Goal: Information Seeking & Learning: Learn about a topic

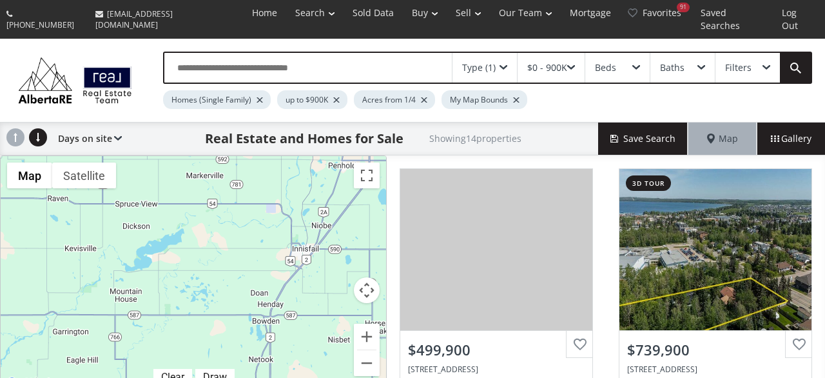
drag, startPoint x: 320, startPoint y: 357, endPoint x: 288, endPoint y: -61, distance: 418.9
click at [288, 156] on div "$500K $740K $715K $350K $825K $660K $850K $700K $875K $879K $899K $300K $899K $…" at bounding box center [193, 273] width 385 height 235
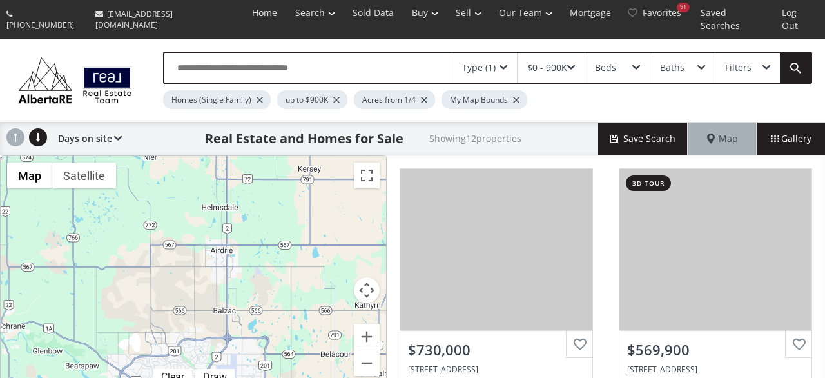
drag, startPoint x: 253, startPoint y: 315, endPoint x: 199, endPoint y: -61, distance: 379.6
click at [199, 156] on div "$730K $570K $490K $429K $465K $825K $749K $729K $900K $530K $599K $588K" at bounding box center [193, 273] width 385 height 235
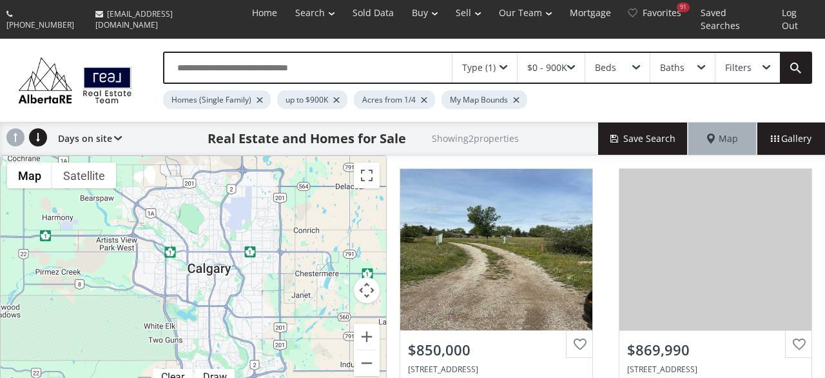
drag, startPoint x: 252, startPoint y: 309, endPoint x: 269, endPoint y: 148, distance: 161.4
click at [269, 156] on div "$850K $870K" at bounding box center [193, 273] width 385 height 235
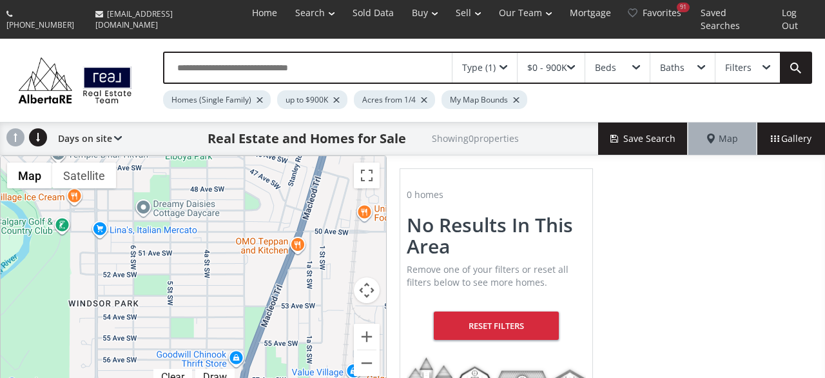
drag, startPoint x: 188, startPoint y: 316, endPoint x: 194, endPoint y: 261, distance: 55.8
click at [194, 261] on div at bounding box center [193, 273] width 385 height 235
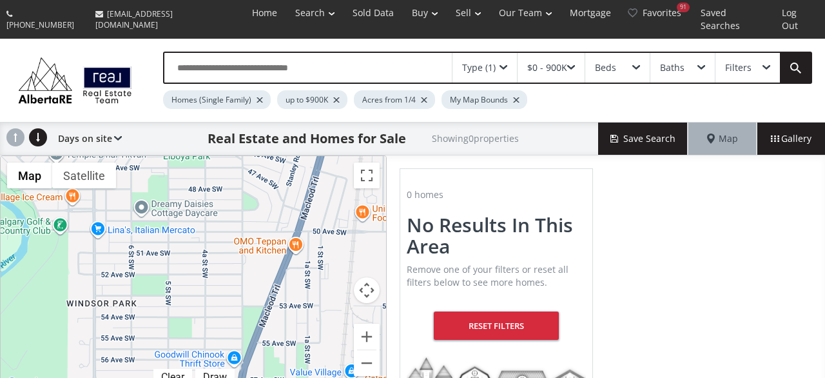
click at [423, 97] on div at bounding box center [424, 99] width 6 height 5
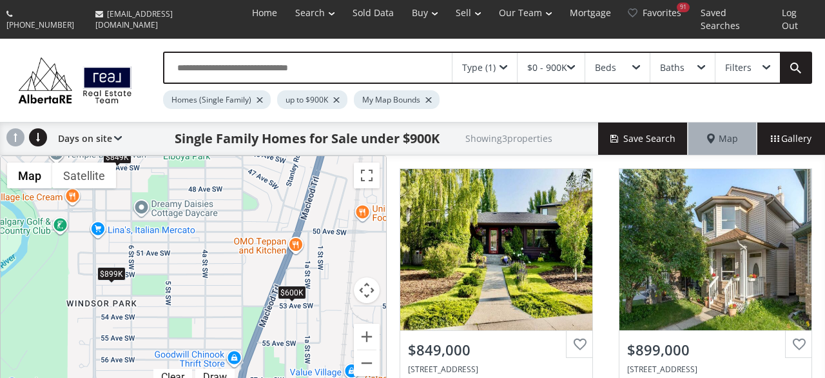
click at [336, 97] on div at bounding box center [336, 99] width 6 height 5
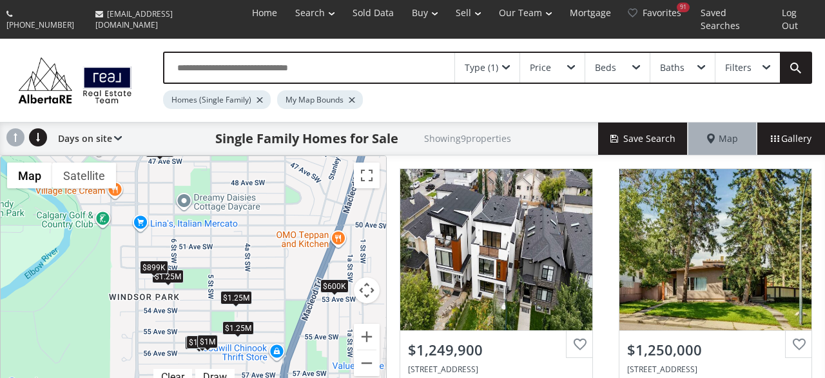
drag, startPoint x: 193, startPoint y: 271, endPoint x: 237, endPoint y: 264, distance: 45.1
click at [237, 264] on div "$1.25M $1.25M $1.25M $925K $1.15M $1M $849K $899K $600K" at bounding box center [193, 273] width 385 height 235
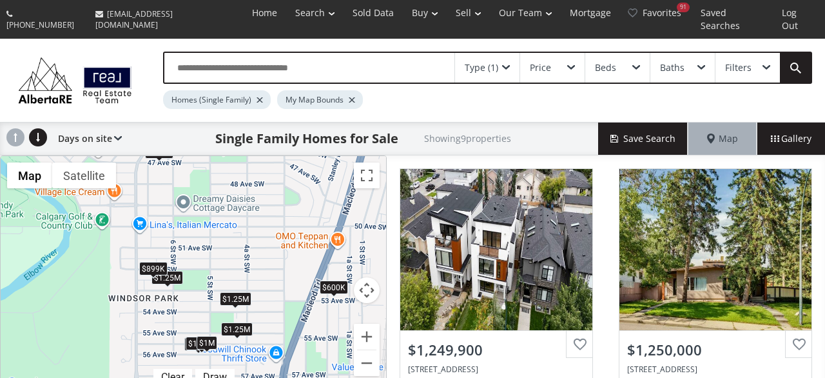
click at [160, 262] on div "$899K" at bounding box center [153, 269] width 28 height 14
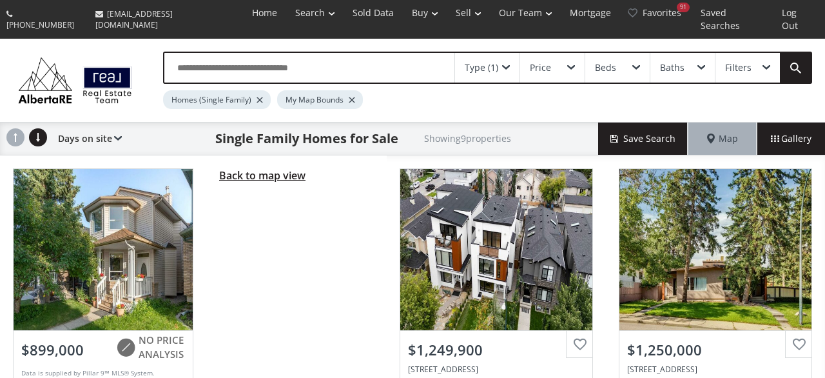
click at [246, 168] on span "Back to map view" at bounding box center [262, 175] width 86 height 14
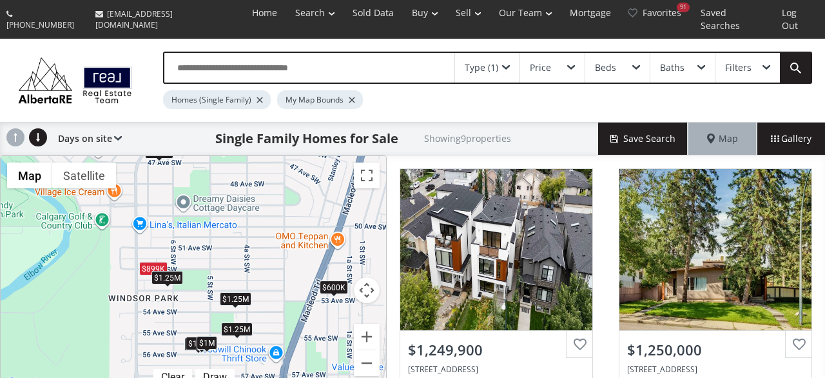
click at [172, 271] on div "$1.25M" at bounding box center [167, 278] width 32 height 14
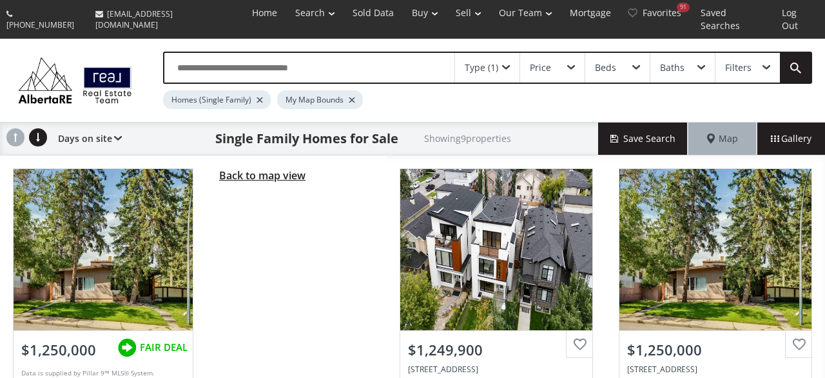
click at [241, 168] on span "Back to map view" at bounding box center [262, 175] width 86 height 14
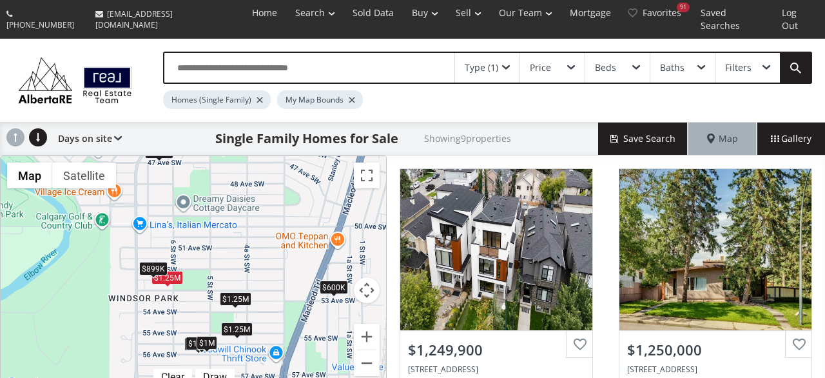
click at [514, 55] on div "Type (1)" at bounding box center [487, 68] width 64 height 30
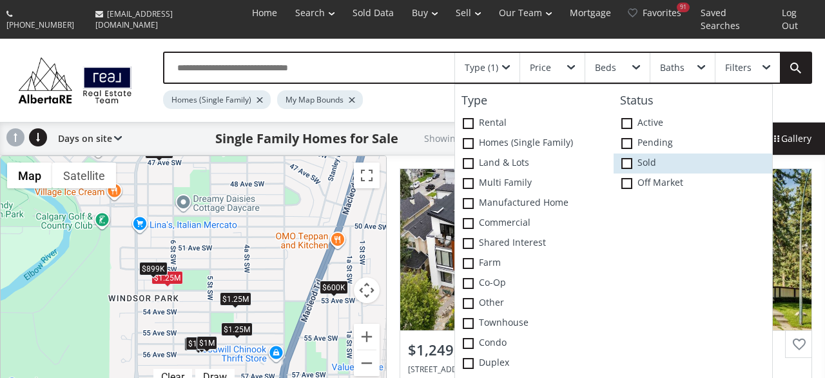
click at [628, 158] on span at bounding box center [626, 163] width 11 height 11
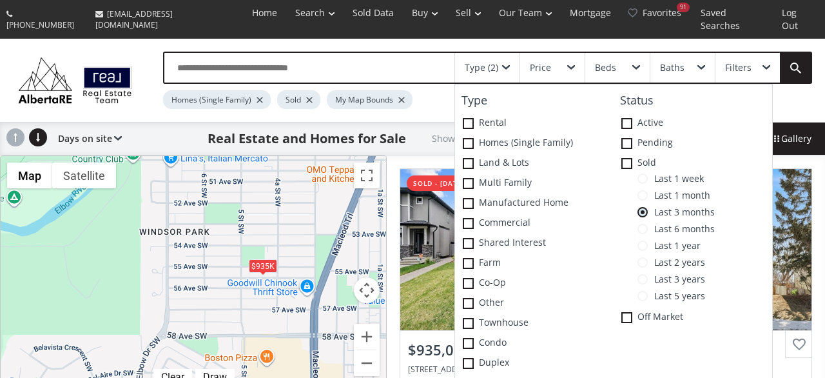
drag, startPoint x: 223, startPoint y: 222, endPoint x: 238, endPoint y: 180, distance: 44.7
click at [238, 180] on div "$935K $2.17M" at bounding box center [193, 273] width 385 height 235
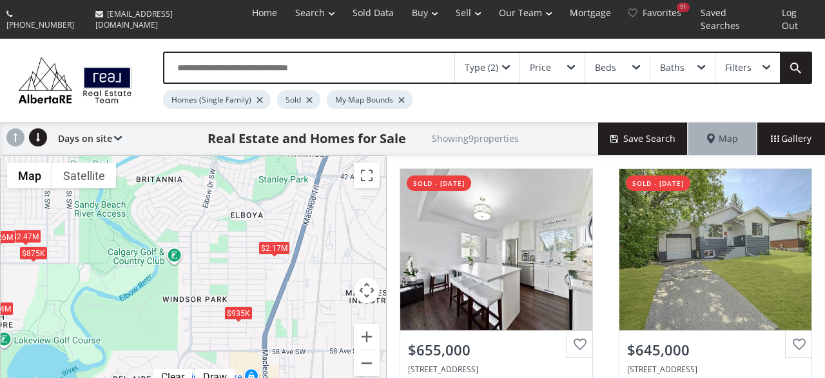
drag, startPoint x: 232, startPoint y: 161, endPoint x: 221, endPoint y: 247, distance: 87.1
click at [221, 247] on div "$655K $645K $935K $1.84M $2.47M $2.17M $685K $2.26M $875K" at bounding box center [193, 273] width 385 height 235
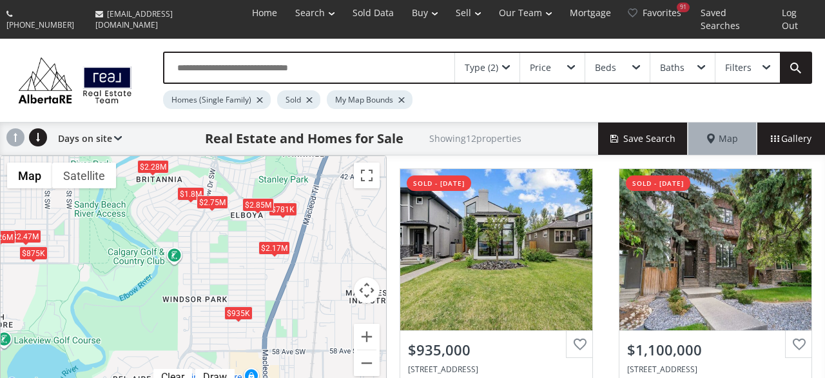
click at [258, 97] on div at bounding box center [260, 99] width 6 height 5
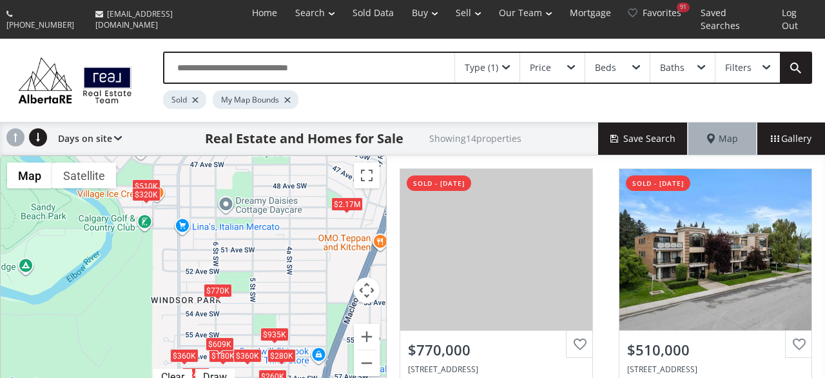
click at [216, 284] on div "$770K" at bounding box center [218, 291] width 28 height 14
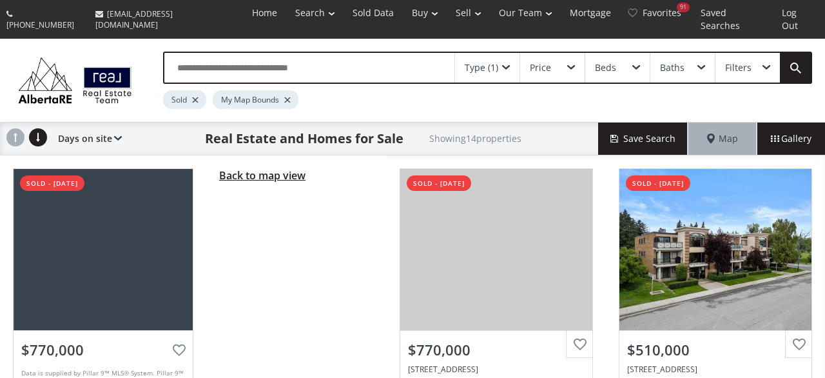
click at [241, 168] on span "Back to map view" at bounding box center [262, 175] width 86 height 14
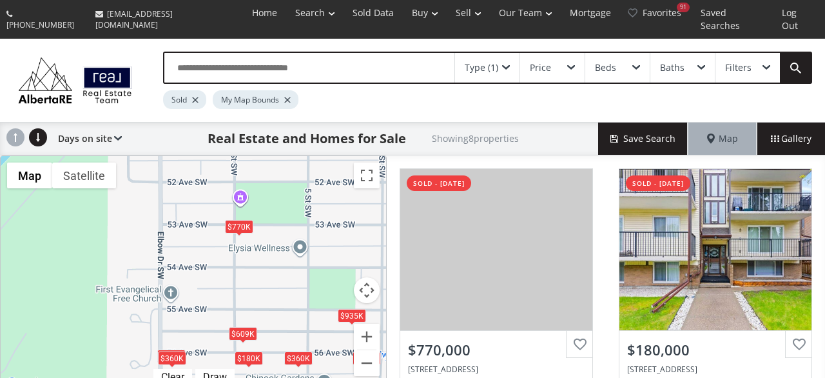
click at [547, 63] on div "Price" at bounding box center [540, 67] width 21 height 9
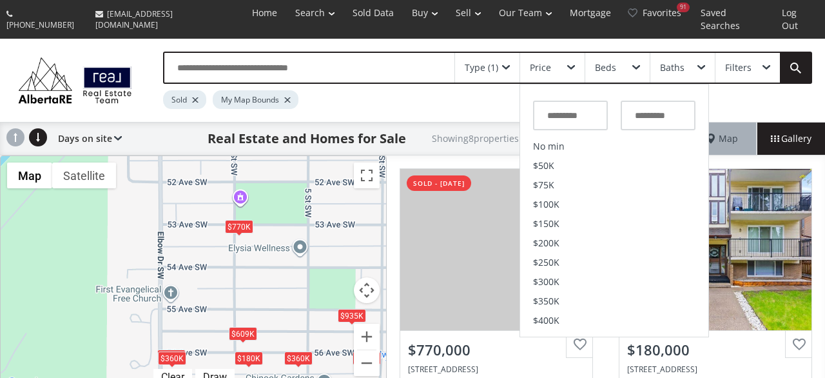
click at [510, 53] on div "Type (1)" at bounding box center [487, 68] width 64 height 30
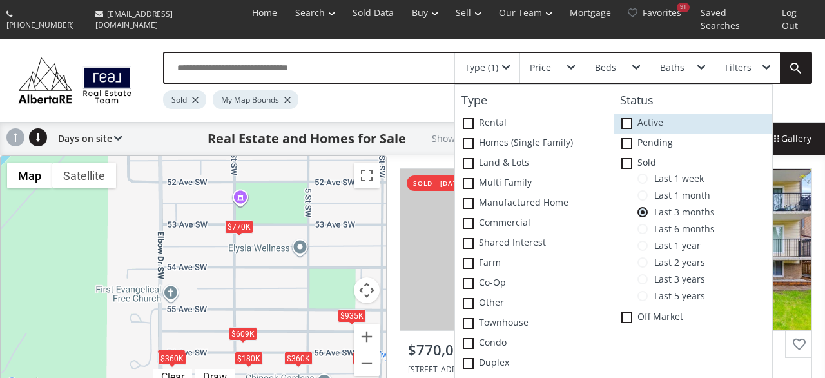
click at [627, 118] on span at bounding box center [626, 123] width 11 height 11
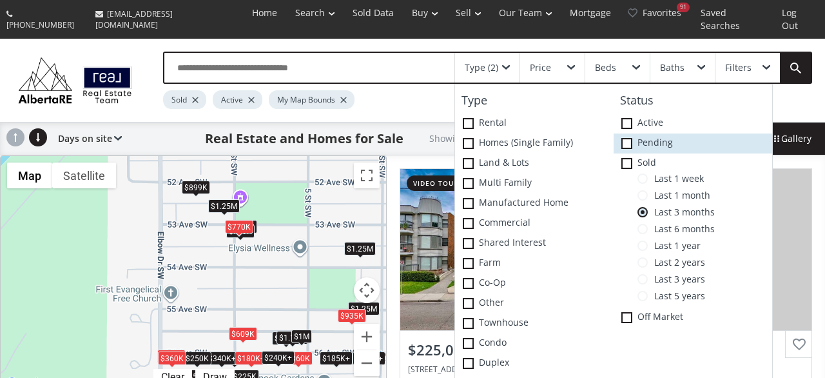
click at [625, 138] on span at bounding box center [626, 143] width 11 height 11
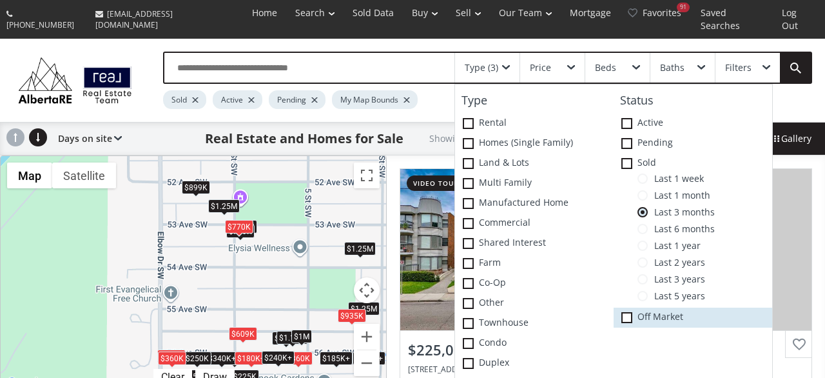
click at [626, 312] on span at bounding box center [626, 317] width 11 height 11
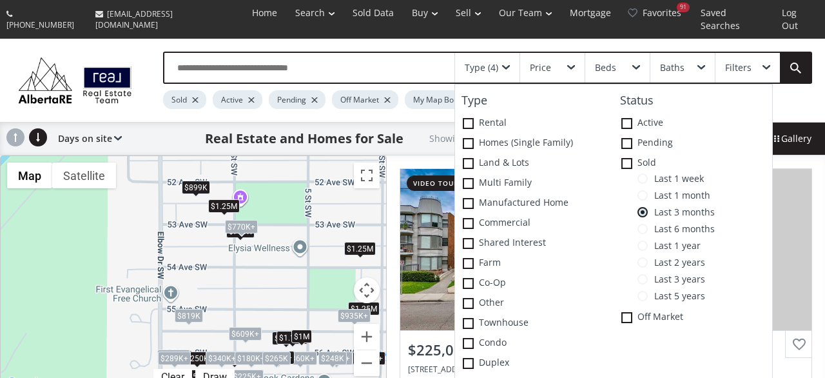
click at [188, 309] on div "$819K" at bounding box center [189, 316] width 28 height 14
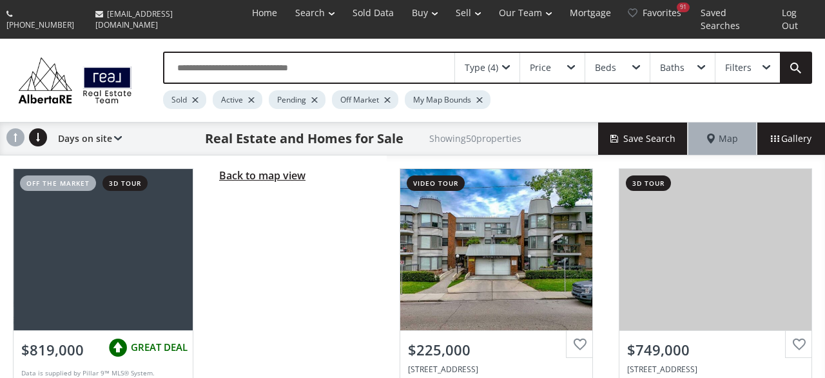
click at [269, 168] on span "Back to map view" at bounding box center [262, 175] width 86 height 14
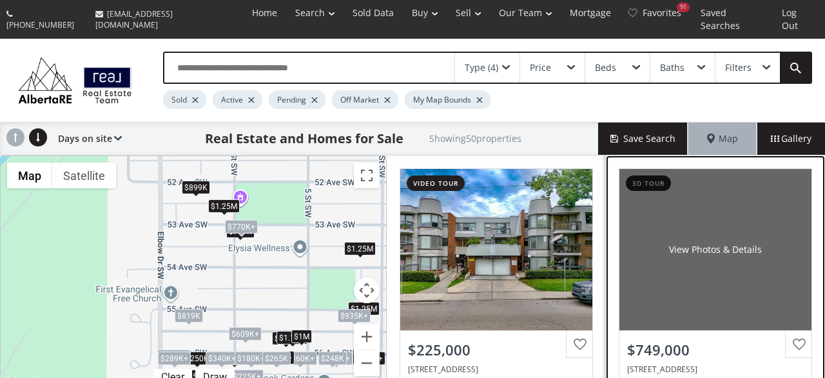
click at [735, 243] on div "View Photos & Details" at bounding box center [715, 249] width 93 height 13
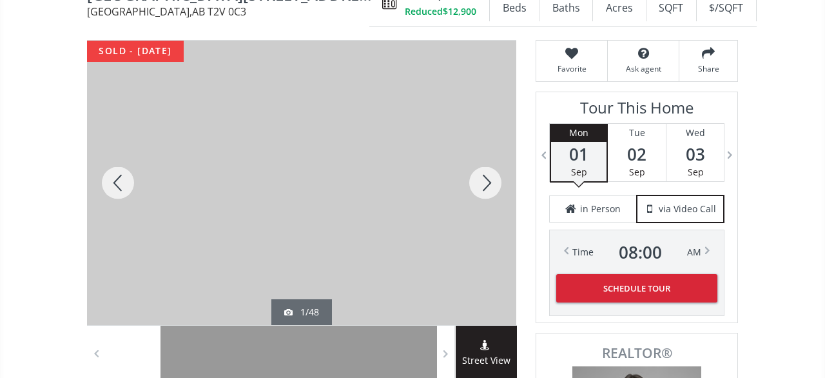
scroll to position [134, 0]
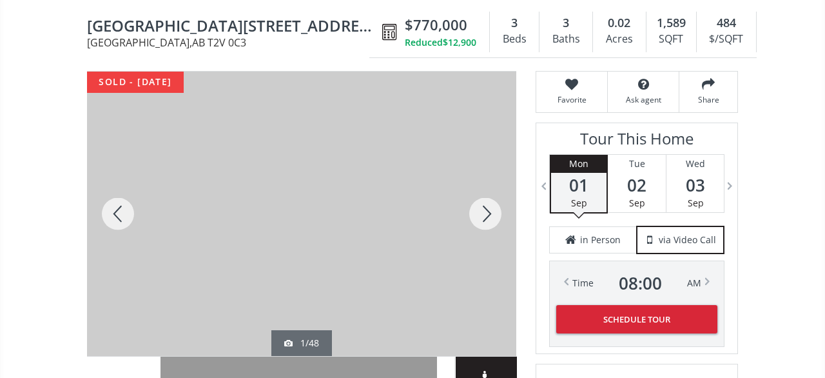
click at [494, 213] on div at bounding box center [485, 214] width 62 height 284
click at [487, 200] on div at bounding box center [485, 214] width 62 height 284
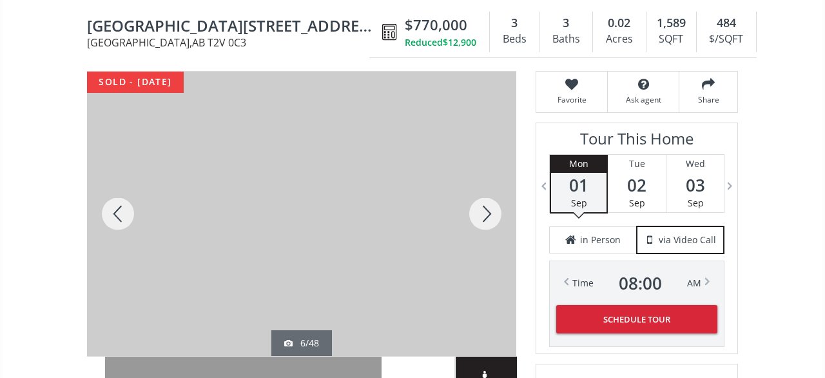
click at [487, 200] on div at bounding box center [485, 214] width 62 height 284
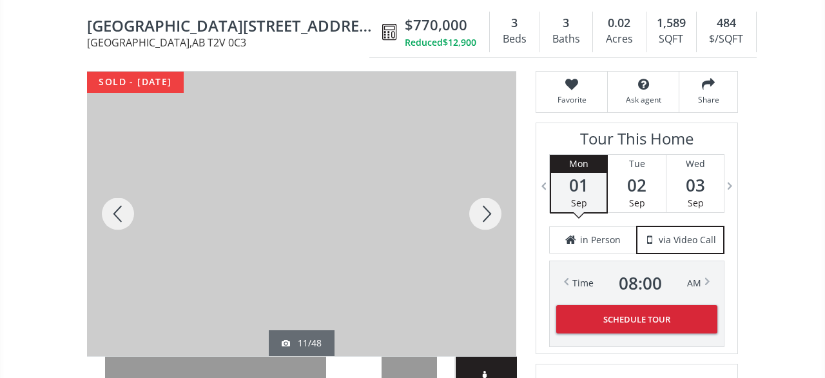
click at [487, 200] on div at bounding box center [485, 214] width 62 height 284
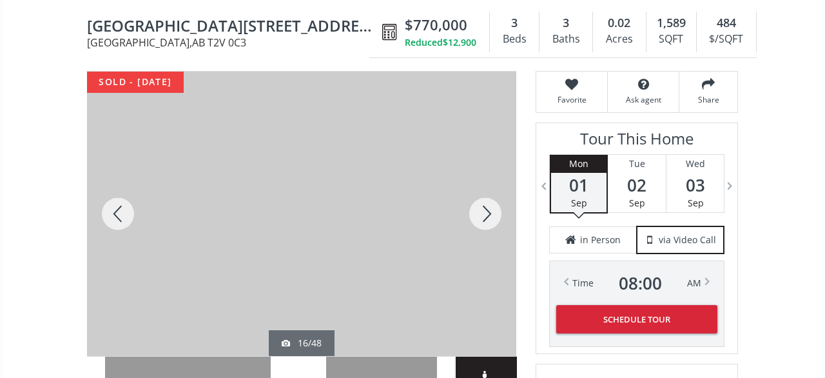
click at [487, 200] on div at bounding box center [485, 214] width 62 height 284
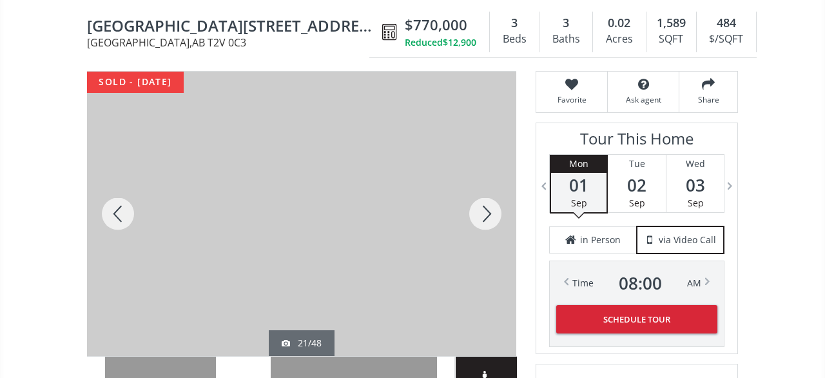
click at [487, 200] on div at bounding box center [485, 214] width 62 height 284
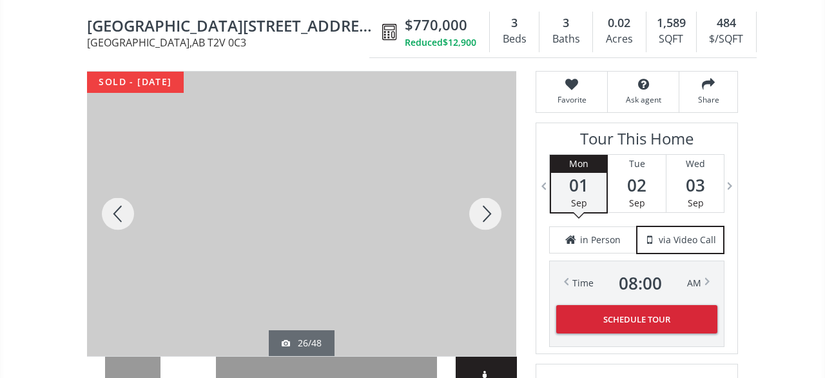
click at [487, 200] on div at bounding box center [485, 214] width 62 height 284
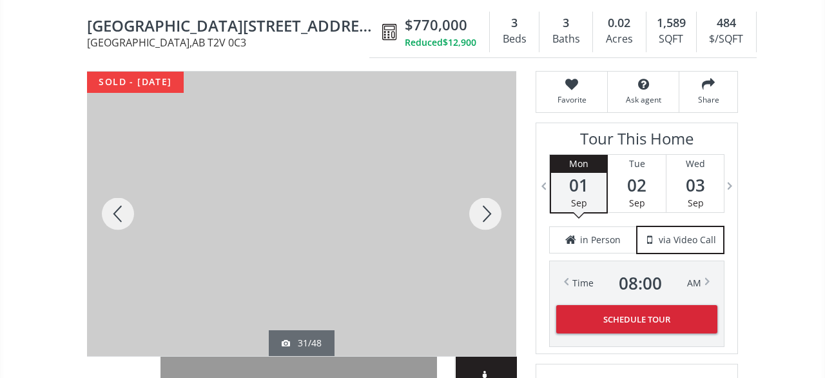
click at [487, 200] on div at bounding box center [485, 214] width 62 height 284
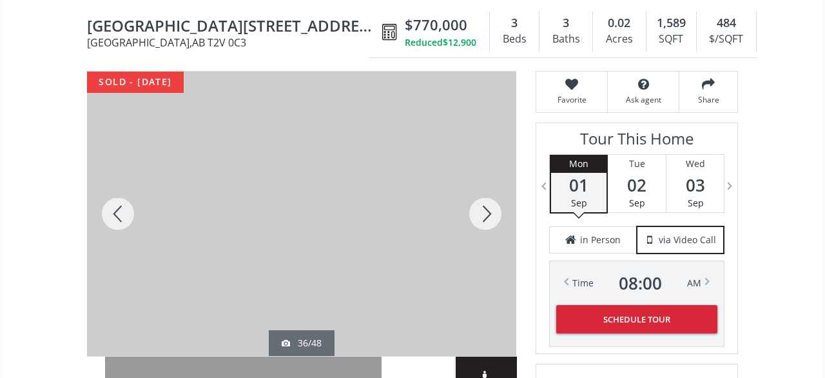
click at [487, 200] on div at bounding box center [485, 214] width 62 height 284
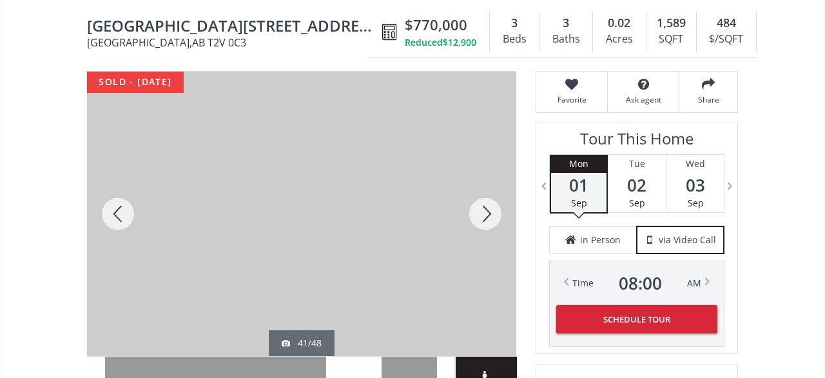
click at [487, 200] on div at bounding box center [485, 214] width 62 height 284
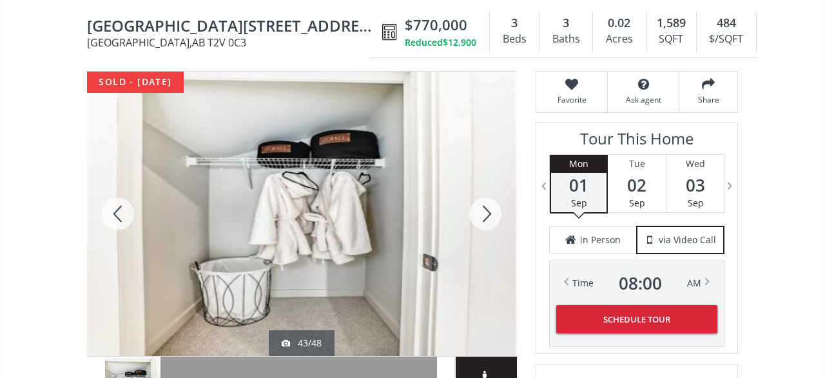
click at [487, 200] on div at bounding box center [485, 214] width 62 height 284
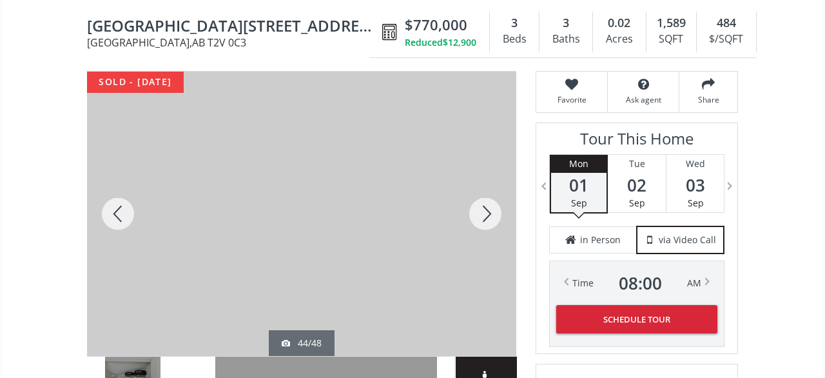
click at [487, 200] on div at bounding box center [485, 214] width 62 height 284
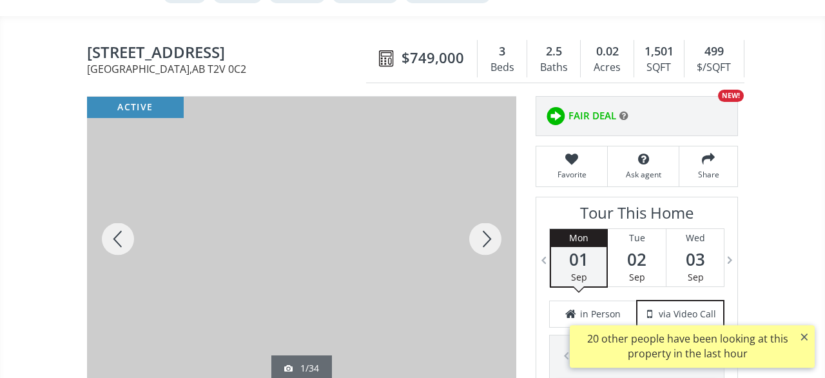
scroll to position [134, 0]
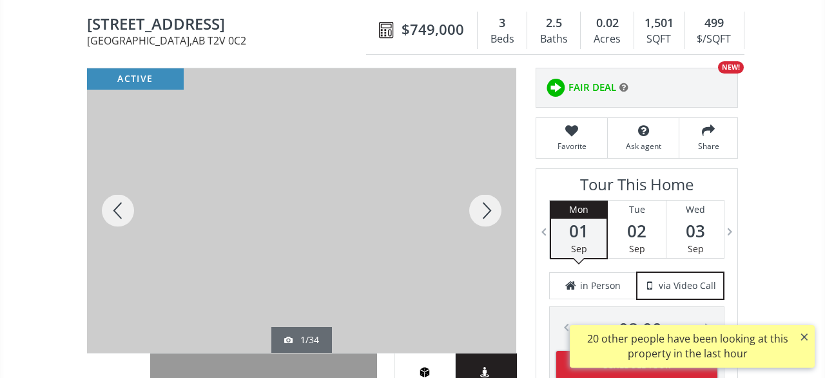
click at [480, 184] on div at bounding box center [485, 210] width 62 height 284
click at [489, 202] on div at bounding box center [485, 210] width 62 height 284
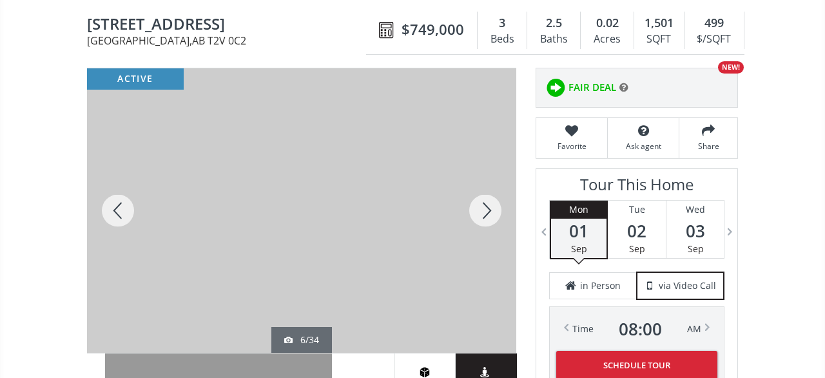
click at [489, 202] on div at bounding box center [485, 210] width 62 height 284
click at [479, 197] on div at bounding box center [485, 210] width 62 height 284
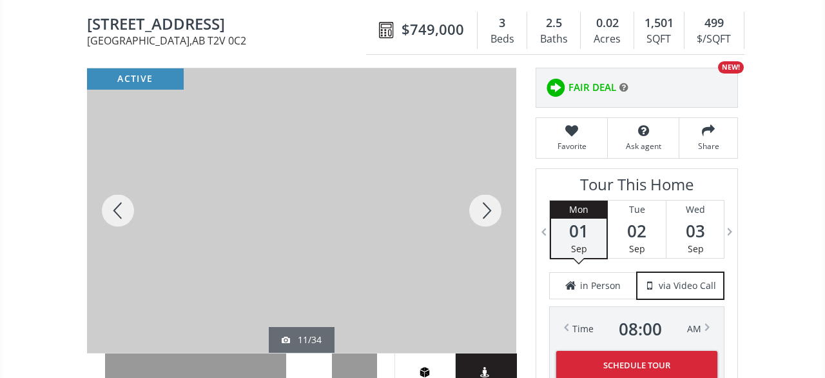
click at [479, 197] on div at bounding box center [485, 210] width 62 height 284
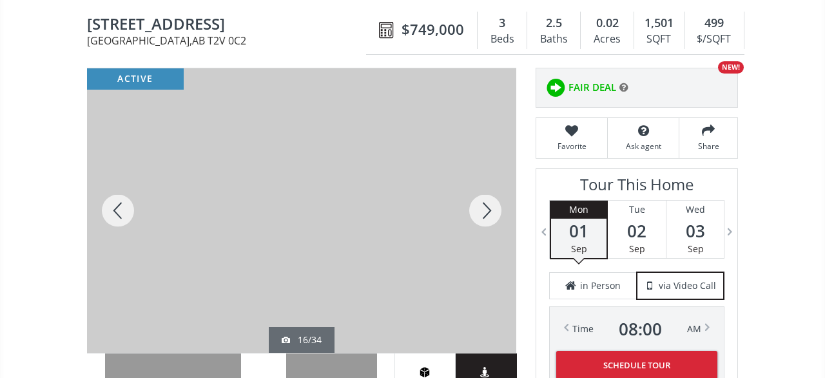
click at [479, 197] on div at bounding box center [485, 210] width 62 height 284
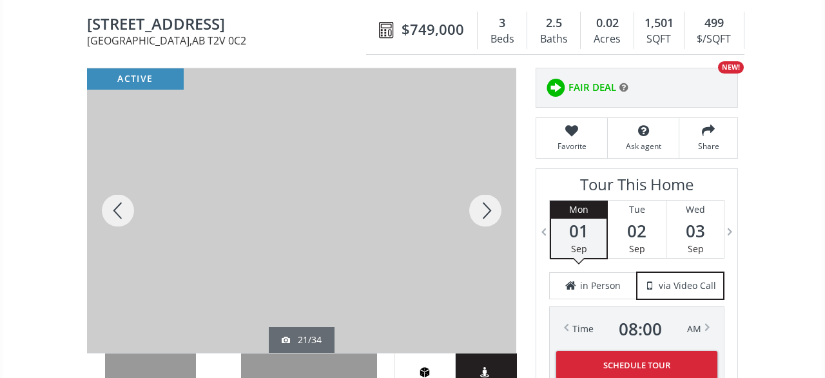
click at [479, 197] on div at bounding box center [485, 210] width 62 height 284
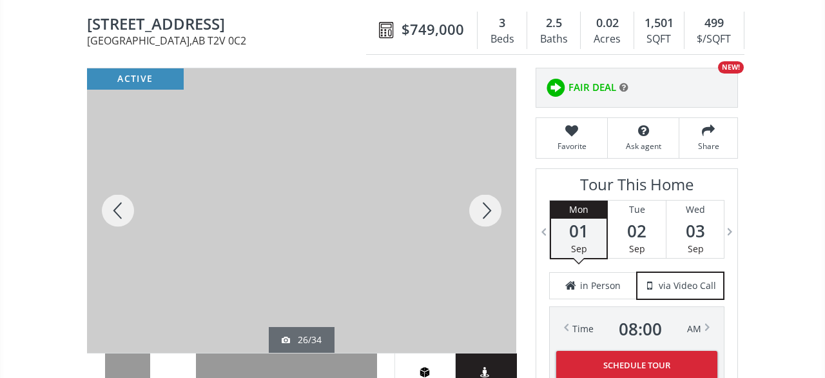
click at [479, 197] on div at bounding box center [485, 210] width 62 height 284
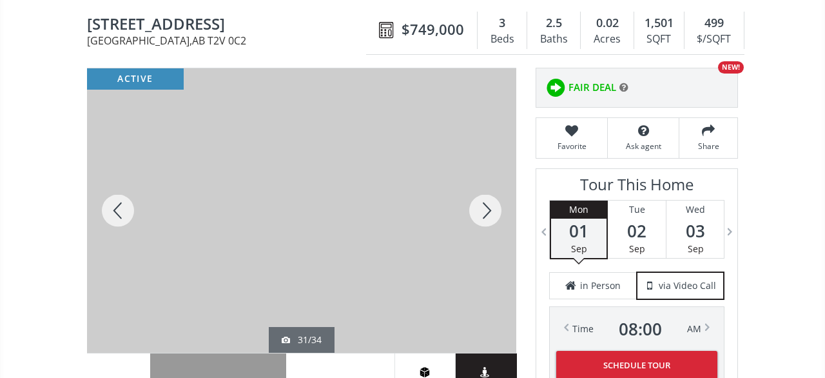
click at [479, 197] on div at bounding box center [485, 210] width 62 height 284
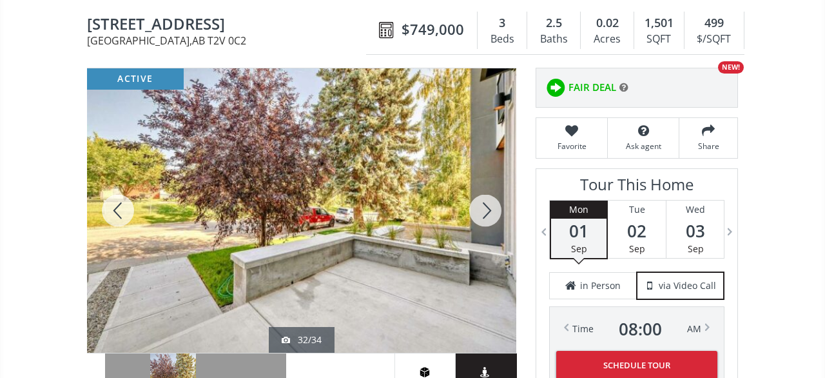
click at [479, 197] on div at bounding box center [485, 210] width 62 height 284
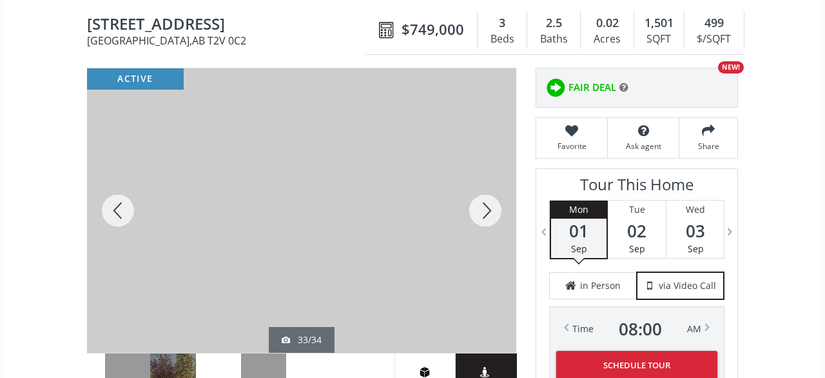
click at [479, 197] on div at bounding box center [485, 210] width 62 height 284
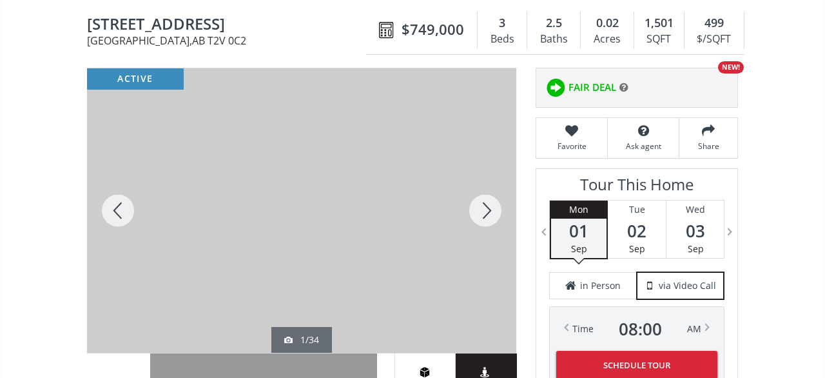
click at [479, 197] on div at bounding box center [485, 210] width 62 height 284
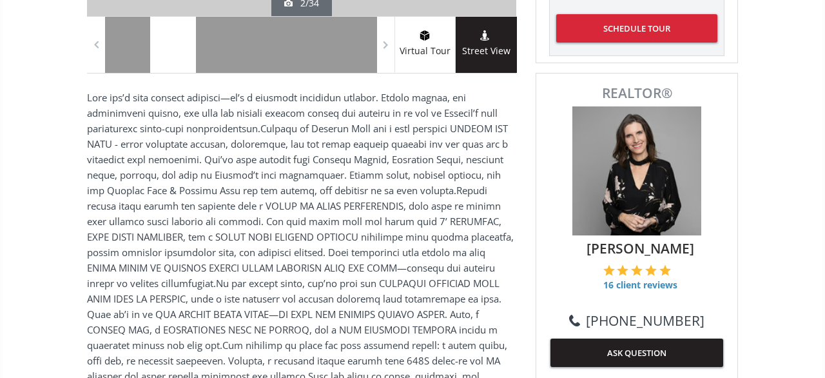
scroll to position [536, 0]
